Goal: Find specific page/section: Find specific page/section

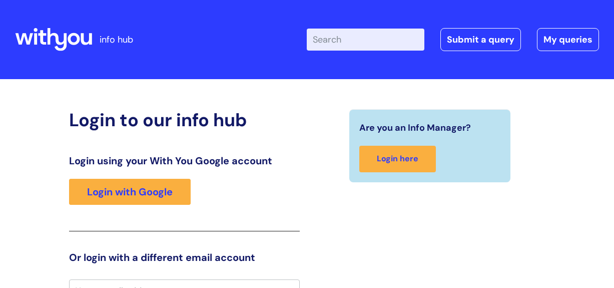
scroll to position [14, 0]
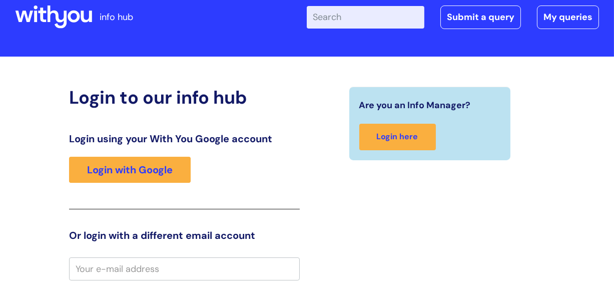
scroll to position [38, 0]
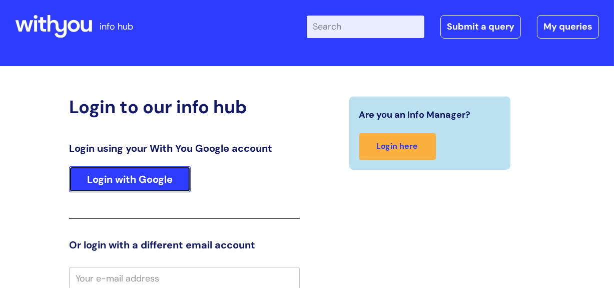
click at [164, 177] on link "Login with Google" at bounding box center [130, 179] width 122 height 26
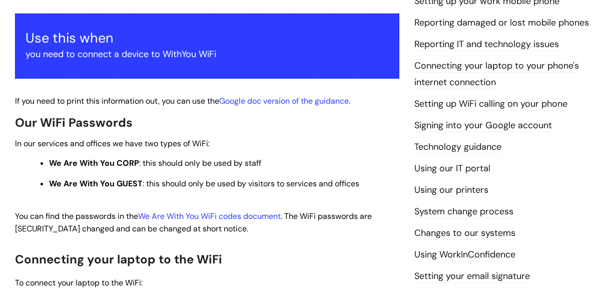
scroll to position [187, 0]
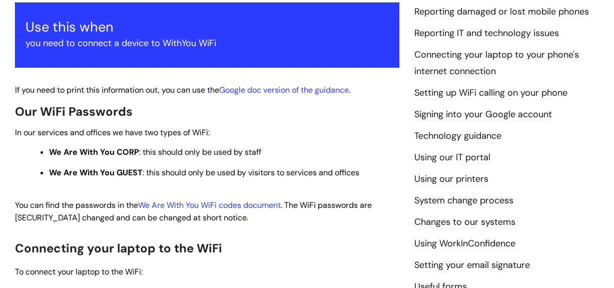
click at [221, 199] on p "You can find the passwords in the We Are With You WiFi codes document . The WiF…" at bounding box center [207, 211] width 384 height 25
click at [220, 203] on link "We Are With You WiFi codes document" at bounding box center [209, 205] width 143 height 11
